Goal: Task Accomplishment & Management: Manage account settings

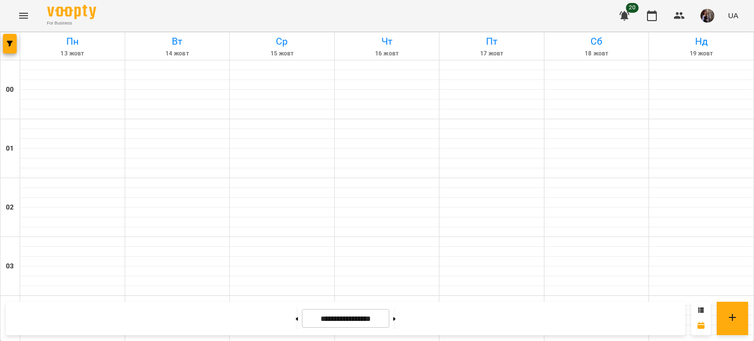
scroll to position [1102, 0]
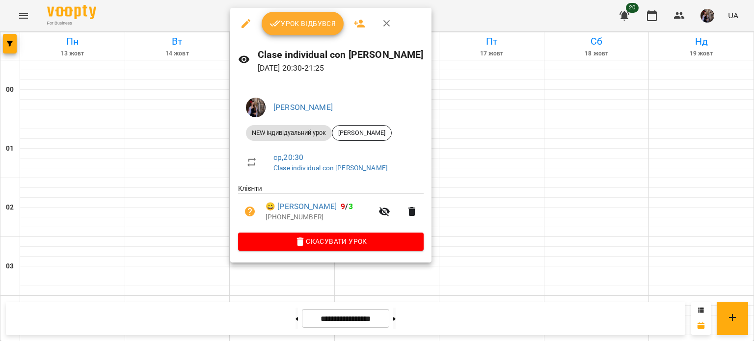
click at [530, 219] on div at bounding box center [377, 170] width 754 height 341
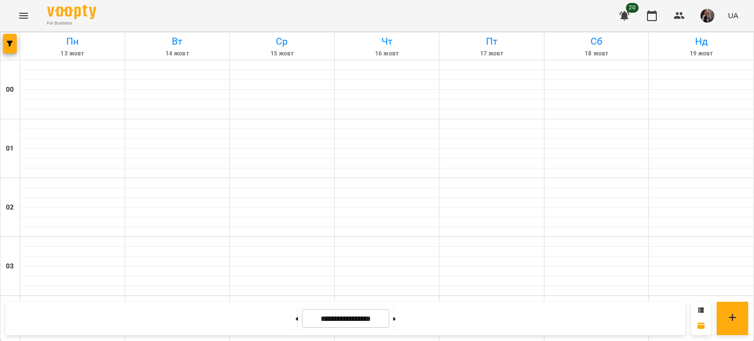
scroll to position [584, 0]
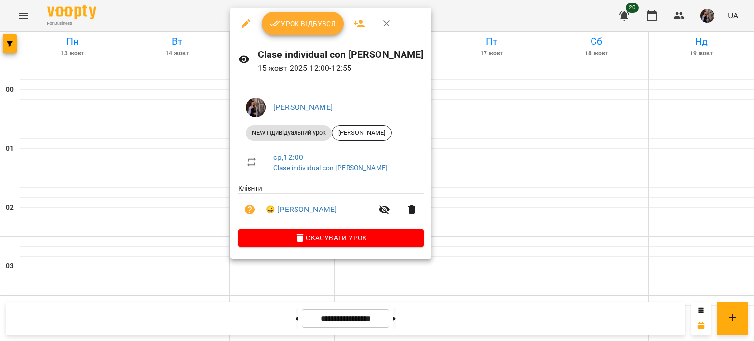
click at [317, 20] on span "Урок відбувся" at bounding box center [302, 24] width 67 height 12
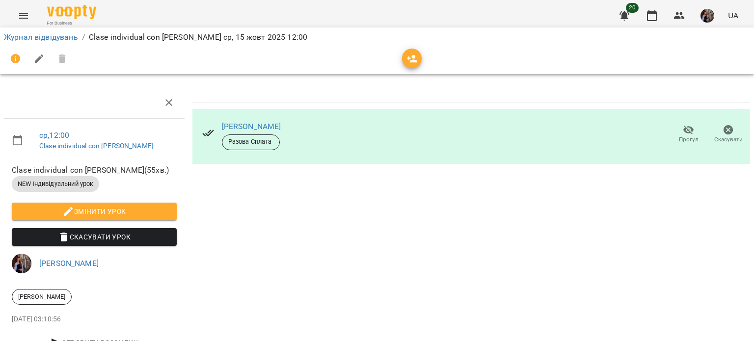
click at [411, 54] on icon "button" at bounding box center [412, 59] width 12 height 12
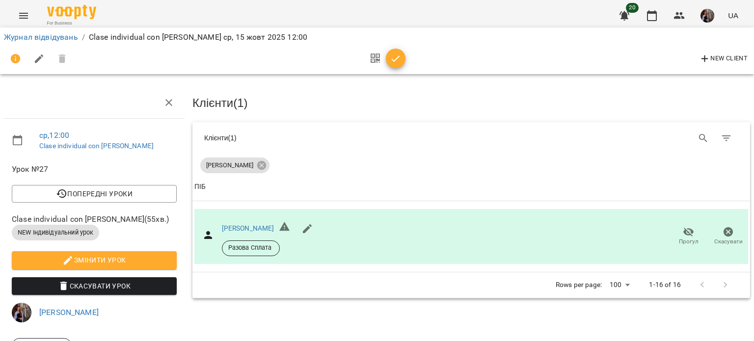
click at [396, 69] on div at bounding box center [385, 59] width 41 height 24
click at [397, 62] on icon "button" at bounding box center [396, 59] width 12 height 12
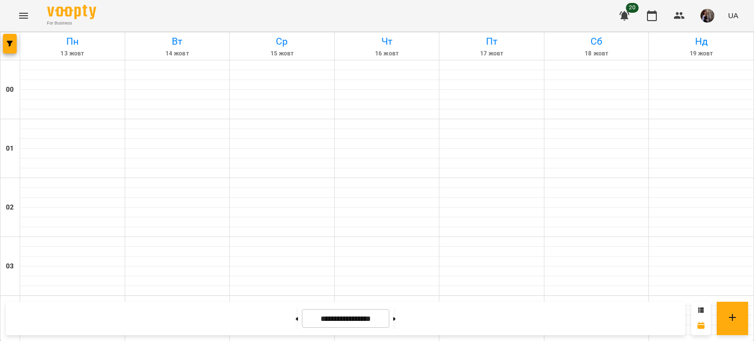
scroll to position [600, 0]
click at [682, 19] on icon "button" at bounding box center [679, 15] width 11 height 7
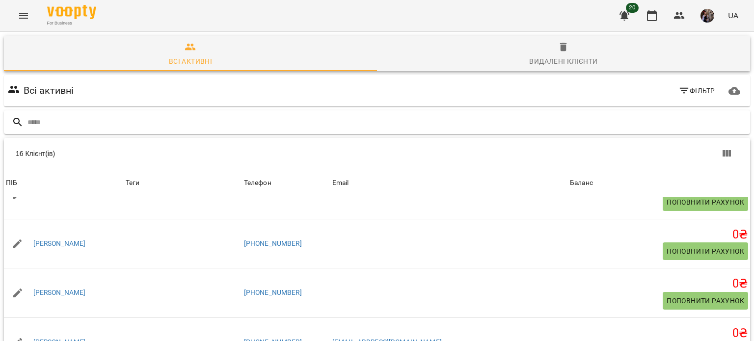
scroll to position [94, 0]
click at [654, 12] on icon "button" at bounding box center [652, 15] width 10 height 11
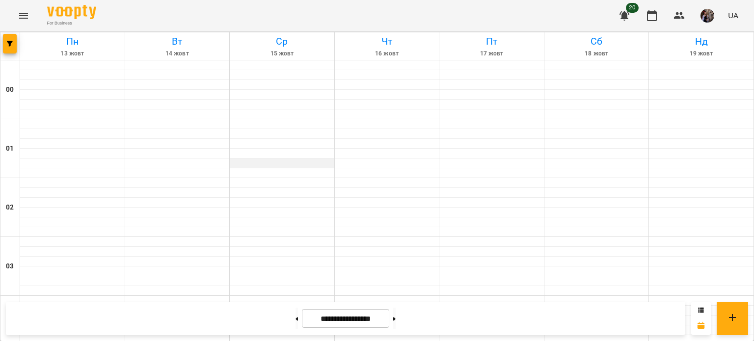
scroll to position [575, 0]
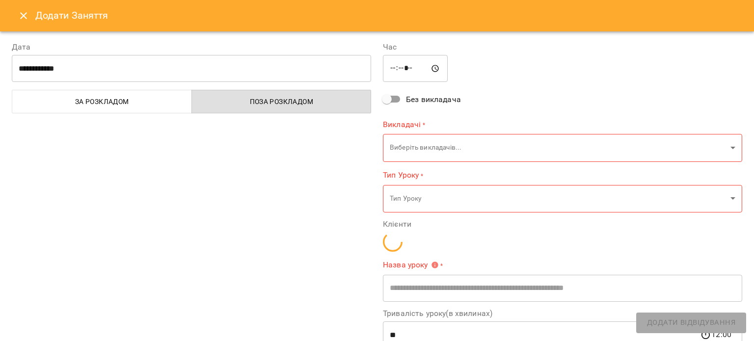
type input "**********"
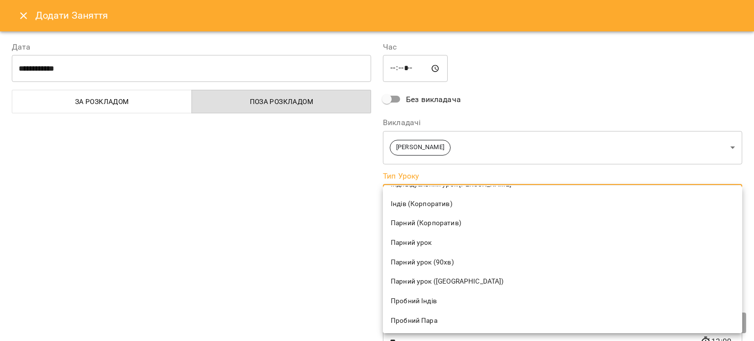
scroll to position [165, 0]
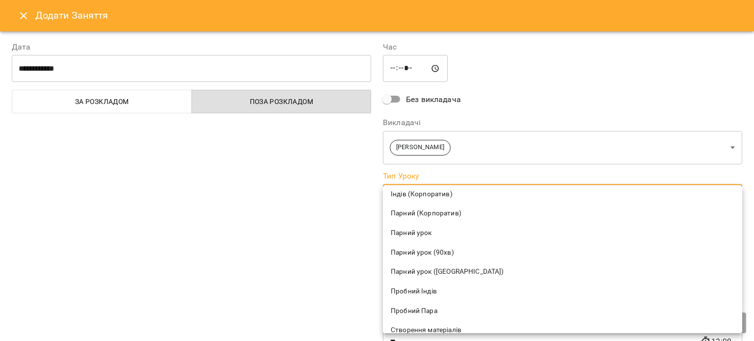
click at [449, 237] on span "Парний урок" at bounding box center [562, 233] width 343 height 10
type input "**********"
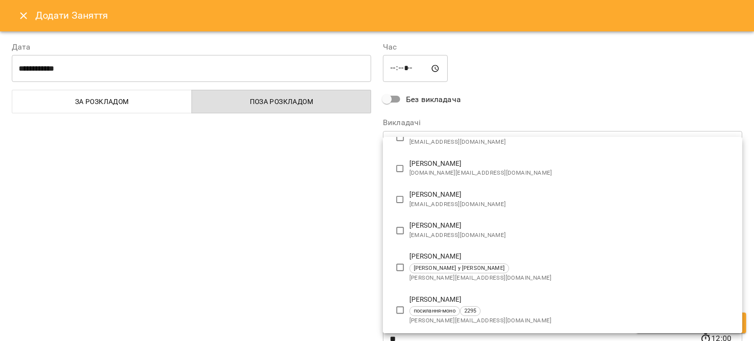
scroll to position [0, 0]
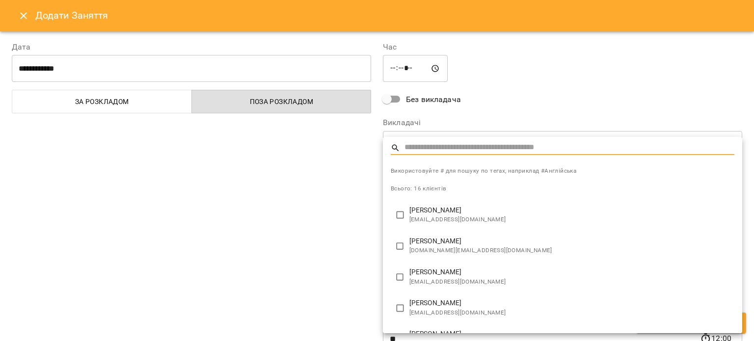
click at [331, 239] on div at bounding box center [377, 170] width 754 height 341
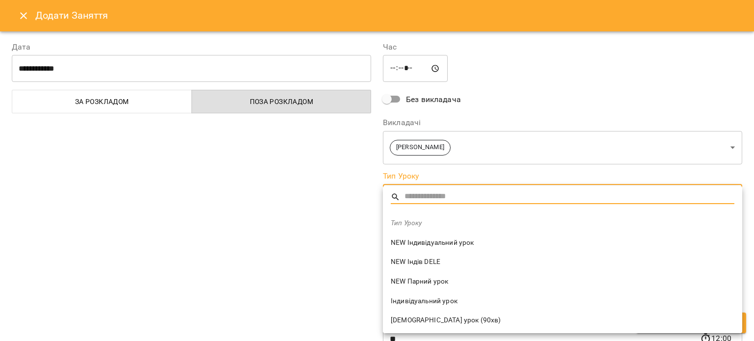
scroll to position [238, 0]
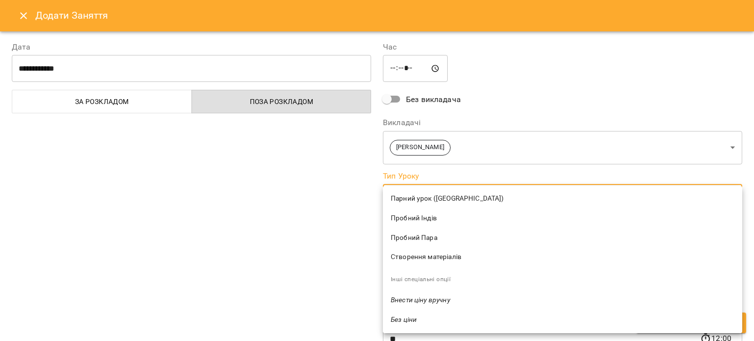
click at [447, 235] on span "Пробний Пара" at bounding box center [562, 238] width 343 height 10
type input "**********"
type input "**"
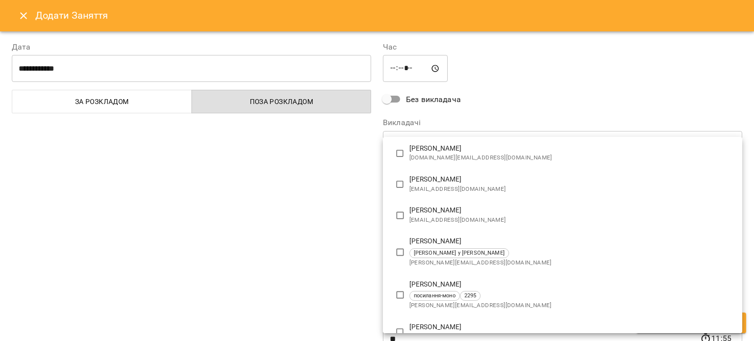
scroll to position [92, 0]
click at [20, 7] on div at bounding box center [377, 170] width 754 height 341
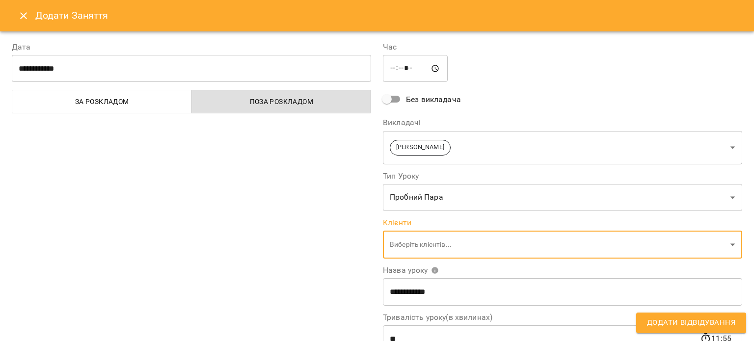
click at [21, 10] on icon "Close" at bounding box center [24, 16] width 12 height 12
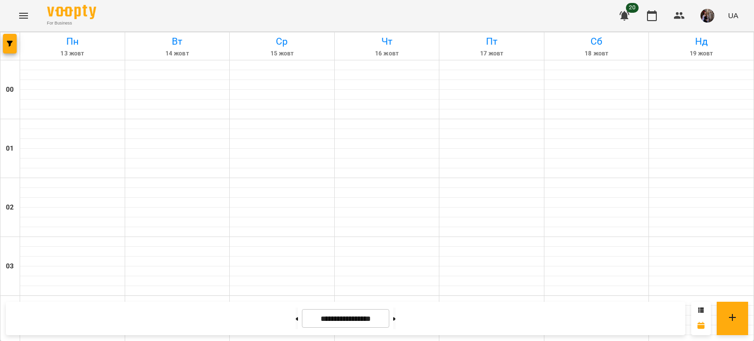
scroll to position [1106, 0]
click at [705, 22] on img "button" at bounding box center [707, 16] width 14 height 14
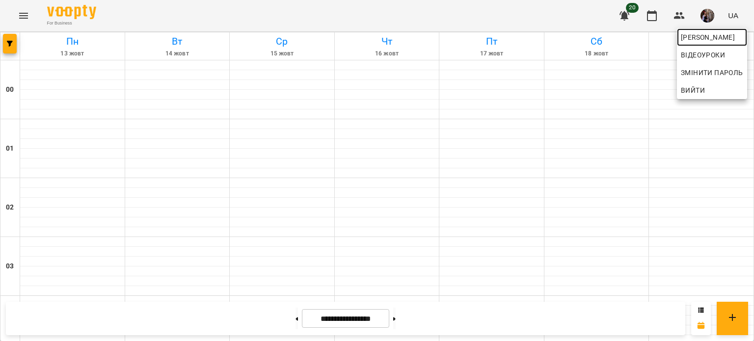
click at [686, 42] on span "[PERSON_NAME]" at bounding box center [711, 37] width 62 height 12
click at [242, 104] on div at bounding box center [377, 170] width 754 height 341
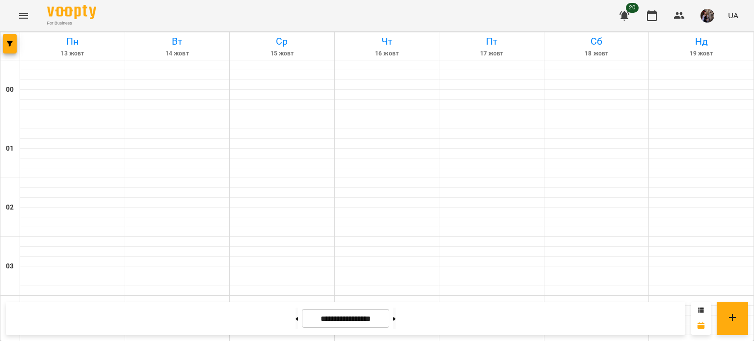
scroll to position [1081, 0]
click at [707, 20] on img "button" at bounding box center [707, 16] width 14 height 14
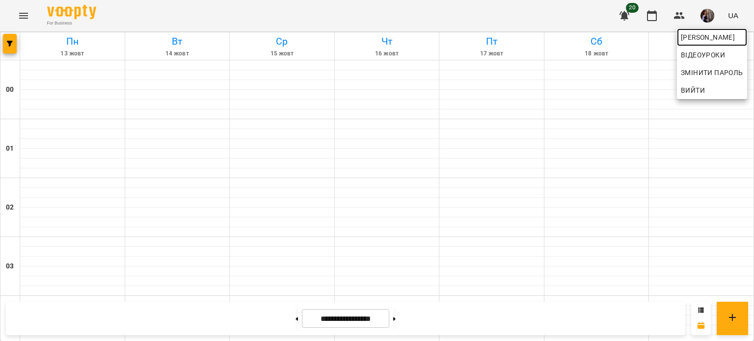
click at [693, 35] on span "[PERSON_NAME]" at bounding box center [711, 37] width 62 height 12
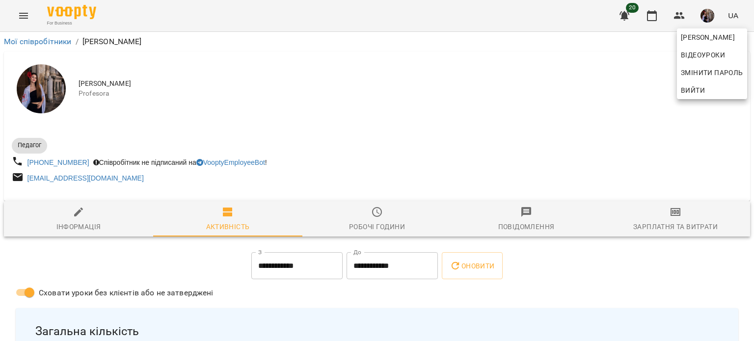
click at [588, 48] on div at bounding box center [377, 170] width 754 height 341
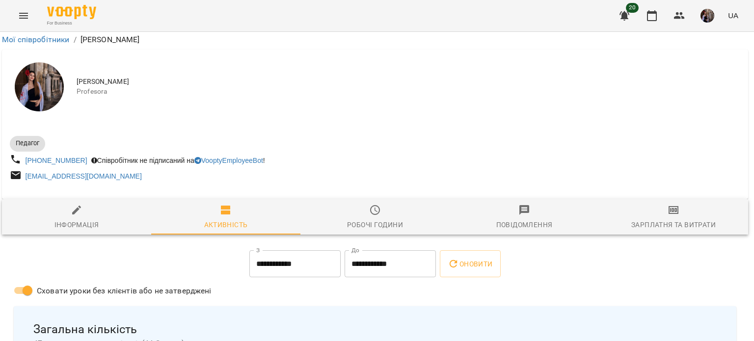
scroll to position [290, 1]
